Goal: Information Seeking & Learning: Learn about a topic

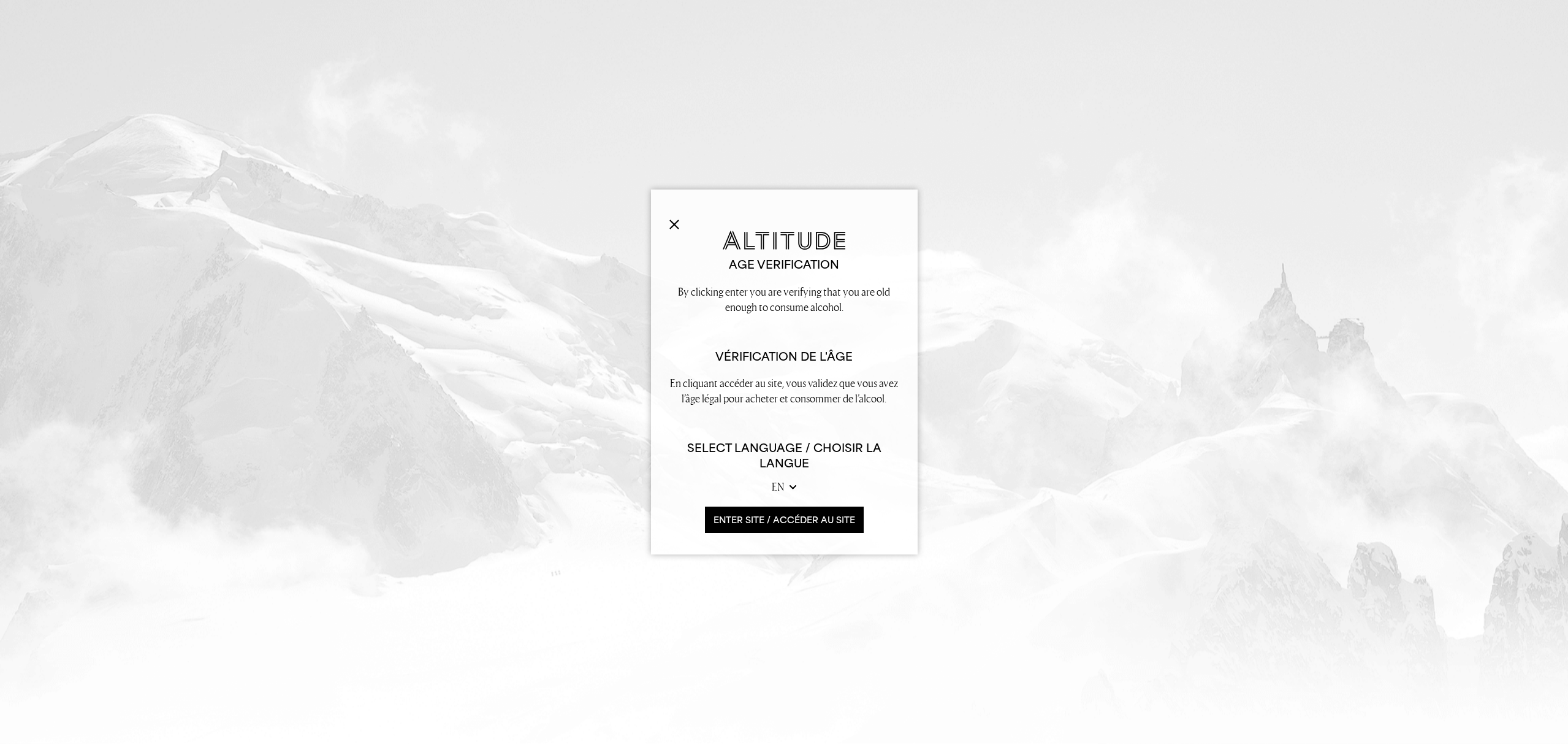
click at [800, 518] on button "ENTER SITE / accéder au site" at bounding box center [785, 520] width 159 height 27
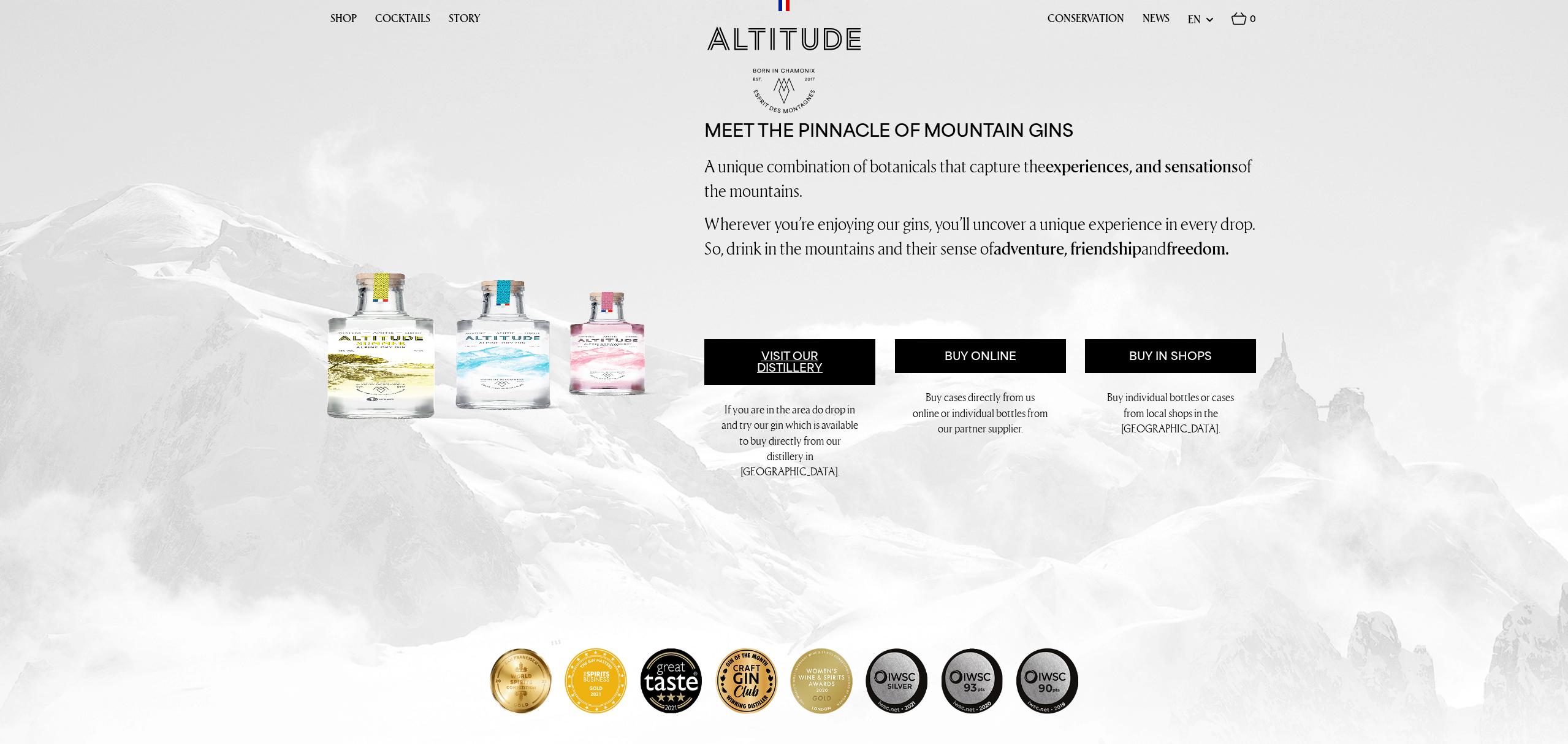
click at [785, 376] on link "Visit Our Distillery" at bounding box center [790, 362] width 171 height 47
click at [458, 13] on link "Story" at bounding box center [464, 22] width 32 height 19
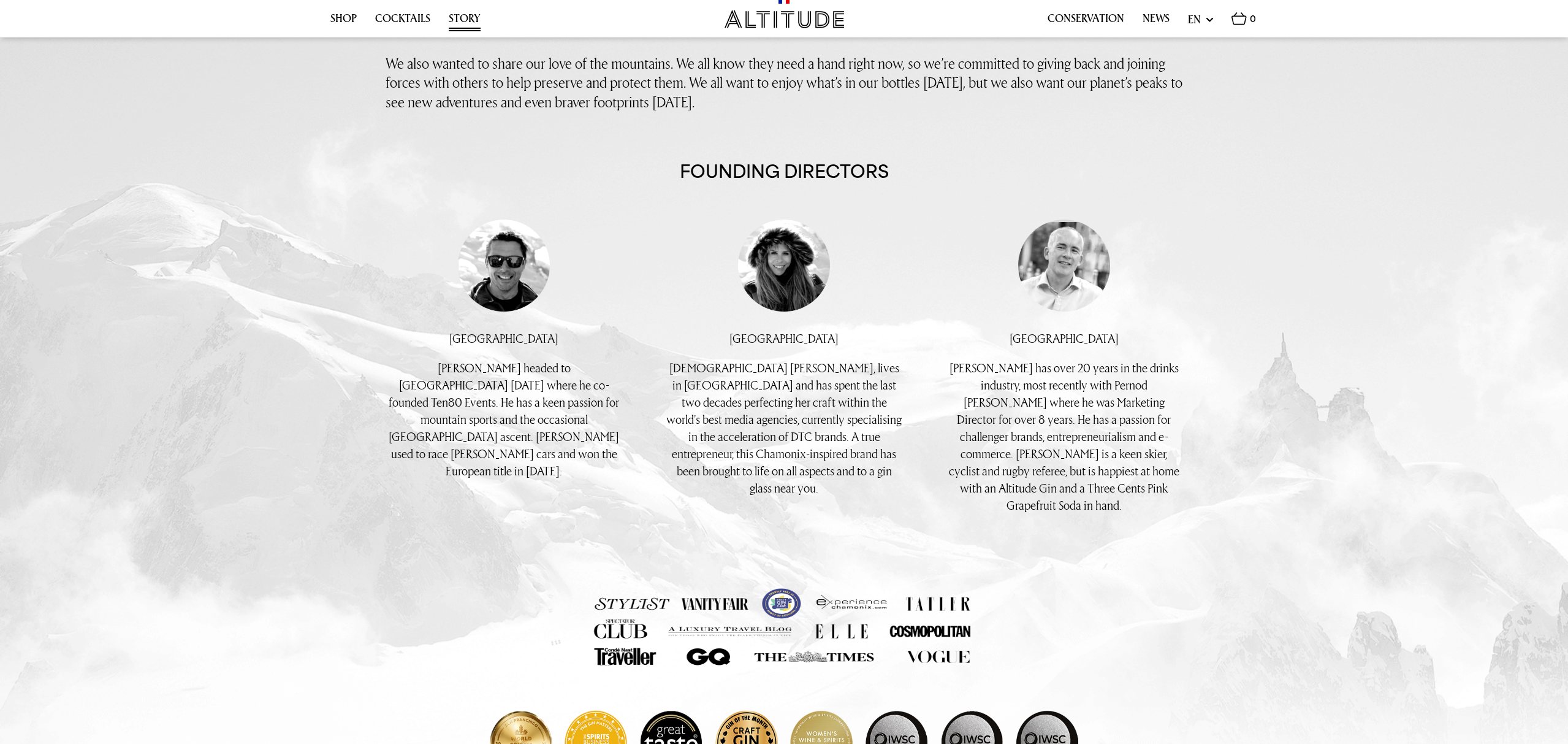
scroll to position [718, 0]
click at [757, 365] on p "[DEMOGRAPHIC_DATA] [PERSON_NAME], lives in [GEOGRAPHIC_DATA] and has spent the …" at bounding box center [784, 426] width 237 height 137
copy p "Kirstine"
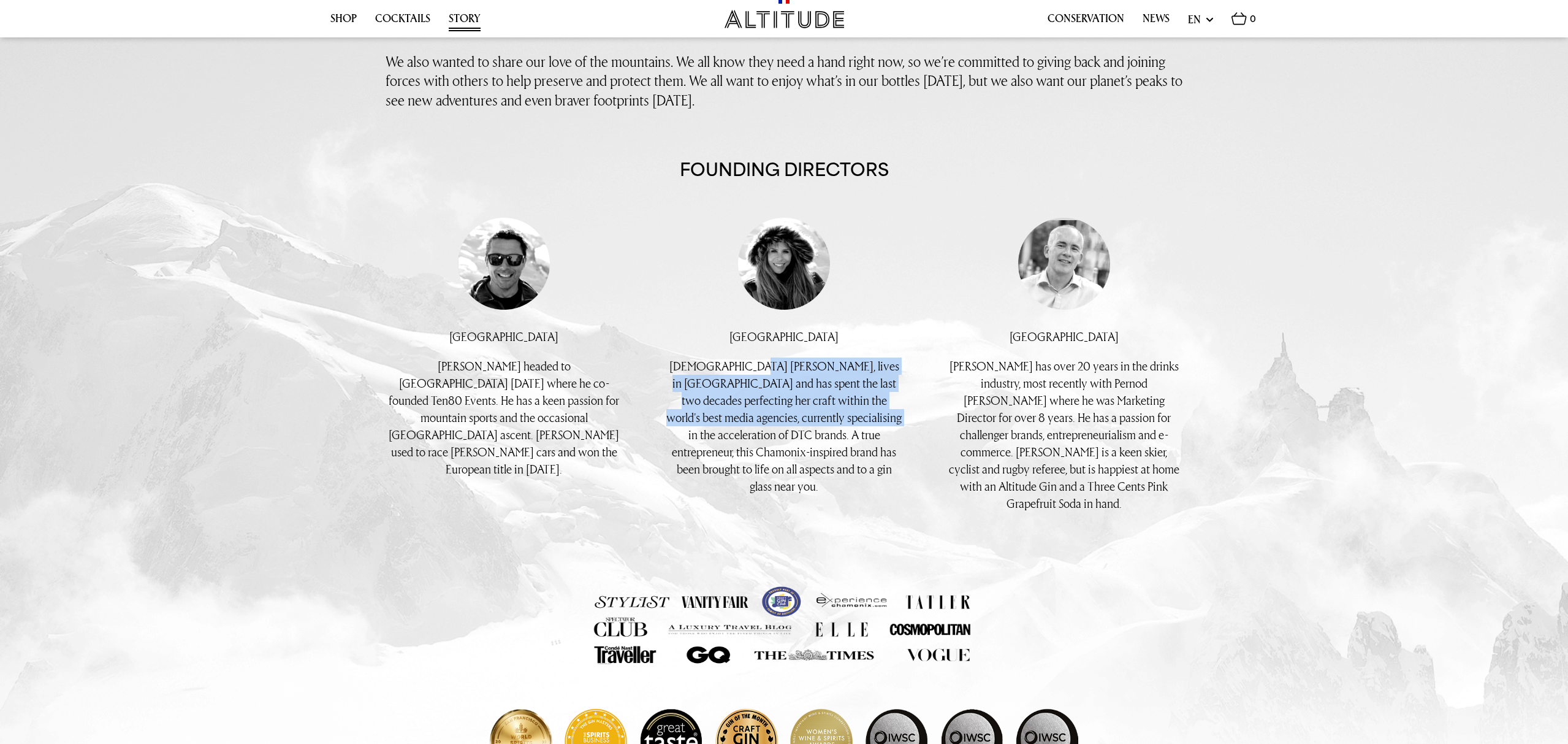
click at [814, 425] on p "[DEMOGRAPHIC_DATA] [PERSON_NAME], lives in [GEOGRAPHIC_DATA] and has spent the …" at bounding box center [784, 426] width 237 height 137
click at [811, 407] on p "[DEMOGRAPHIC_DATA] [PERSON_NAME], lives in [GEOGRAPHIC_DATA] and has spent the …" at bounding box center [784, 426] width 237 height 137
click at [791, 393] on p "[DEMOGRAPHIC_DATA] [PERSON_NAME], lives in [GEOGRAPHIC_DATA] and has spent the …" at bounding box center [784, 426] width 237 height 137
click at [722, 401] on p "[DEMOGRAPHIC_DATA] [PERSON_NAME], lives in [GEOGRAPHIC_DATA] and has spent the …" at bounding box center [784, 426] width 237 height 137
click at [820, 399] on p "[DEMOGRAPHIC_DATA] [PERSON_NAME], lives in [GEOGRAPHIC_DATA] and has spent the …" at bounding box center [784, 426] width 237 height 137
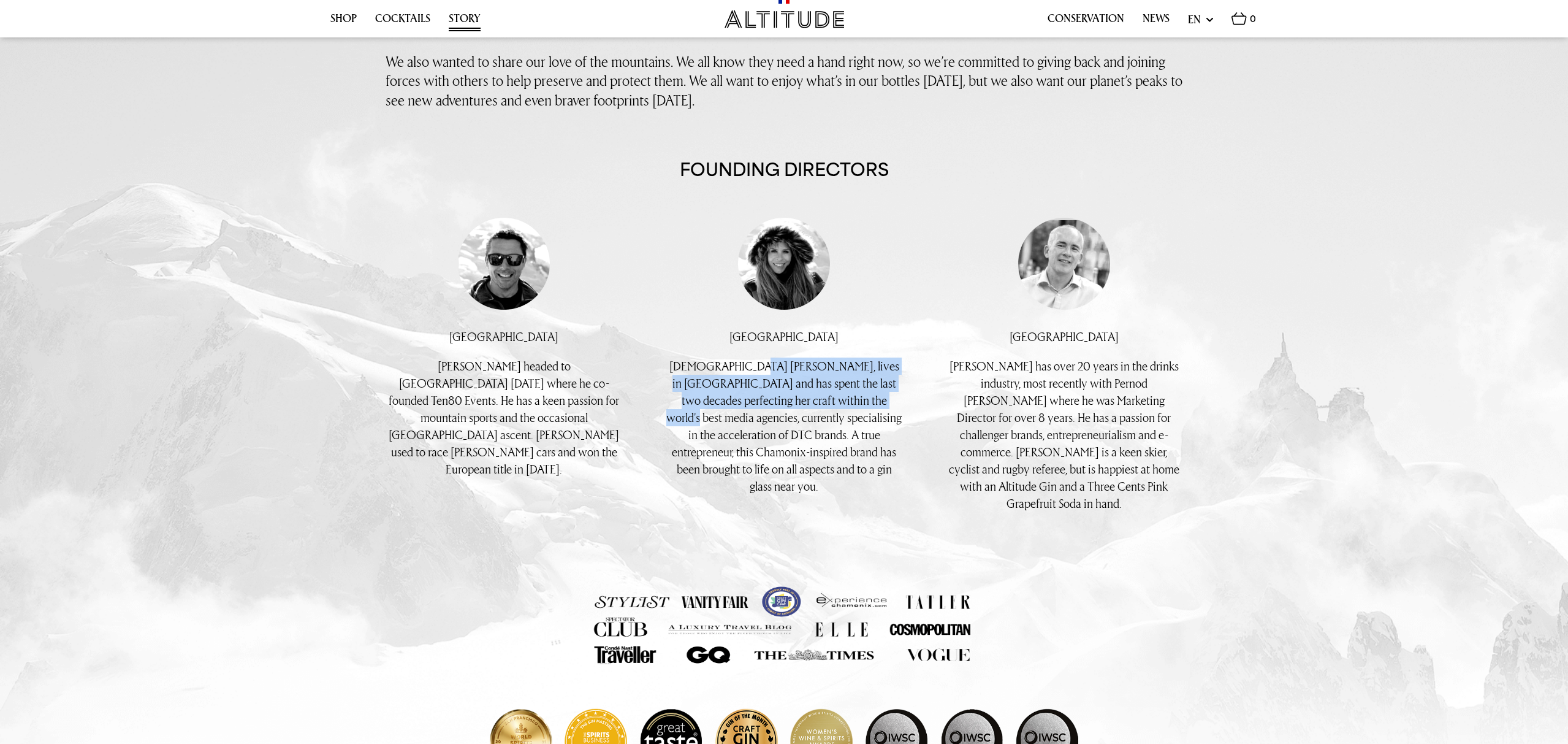
click at [787, 391] on p "[DEMOGRAPHIC_DATA] [PERSON_NAME], lives in [GEOGRAPHIC_DATA] and has spent the …" at bounding box center [784, 426] width 237 height 137
